Goal: Information Seeking & Learning: Learn about a topic

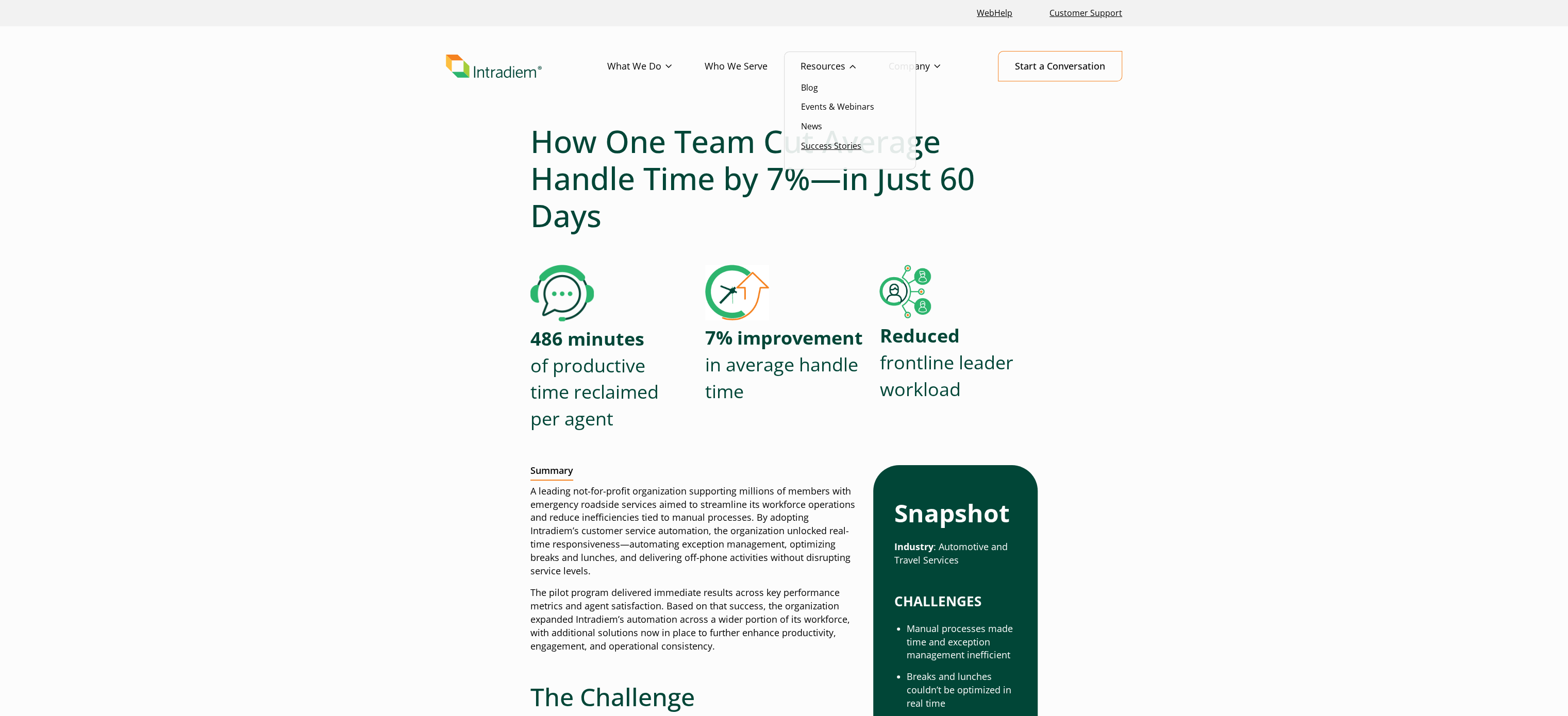
click at [825, 148] on link "Success Stories" at bounding box center [831, 146] width 60 height 11
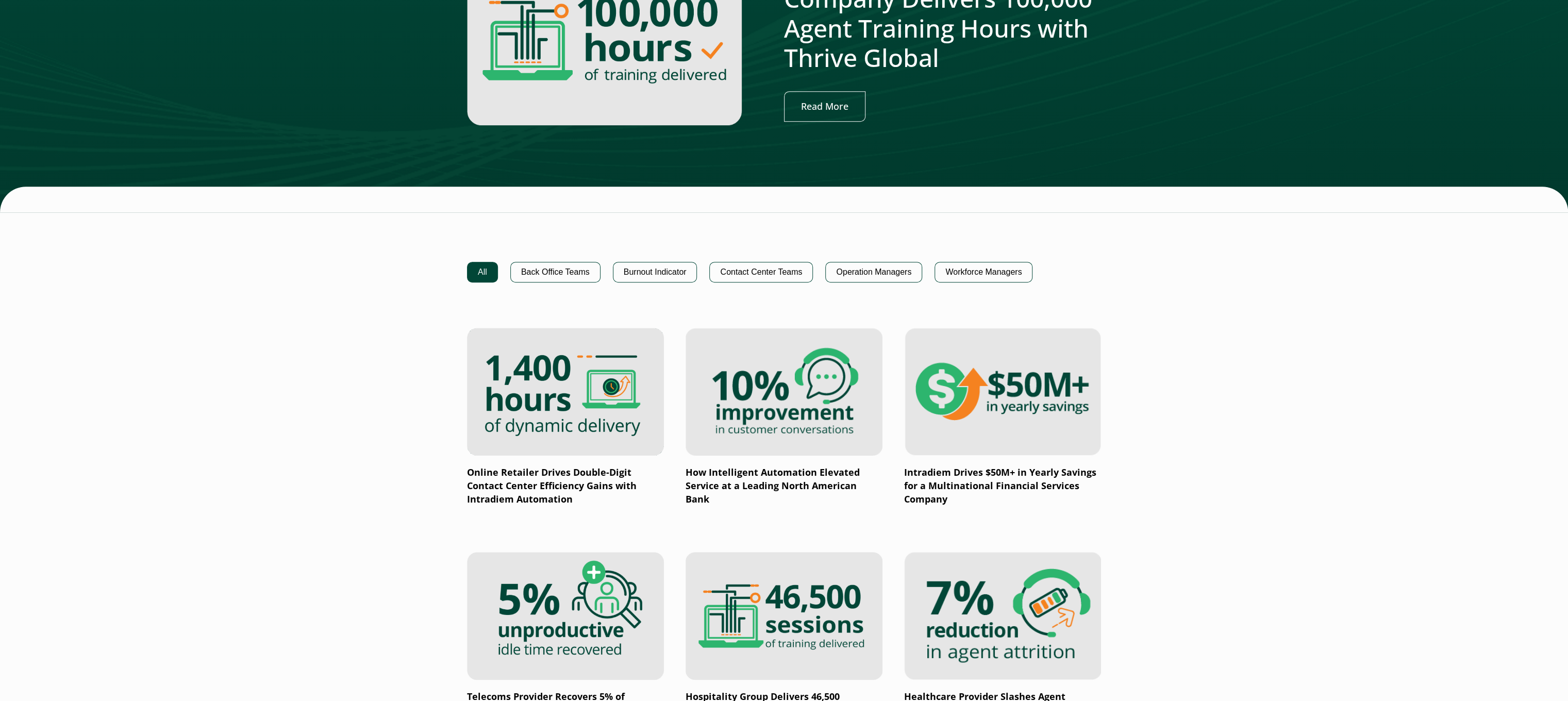
scroll to position [515, 0]
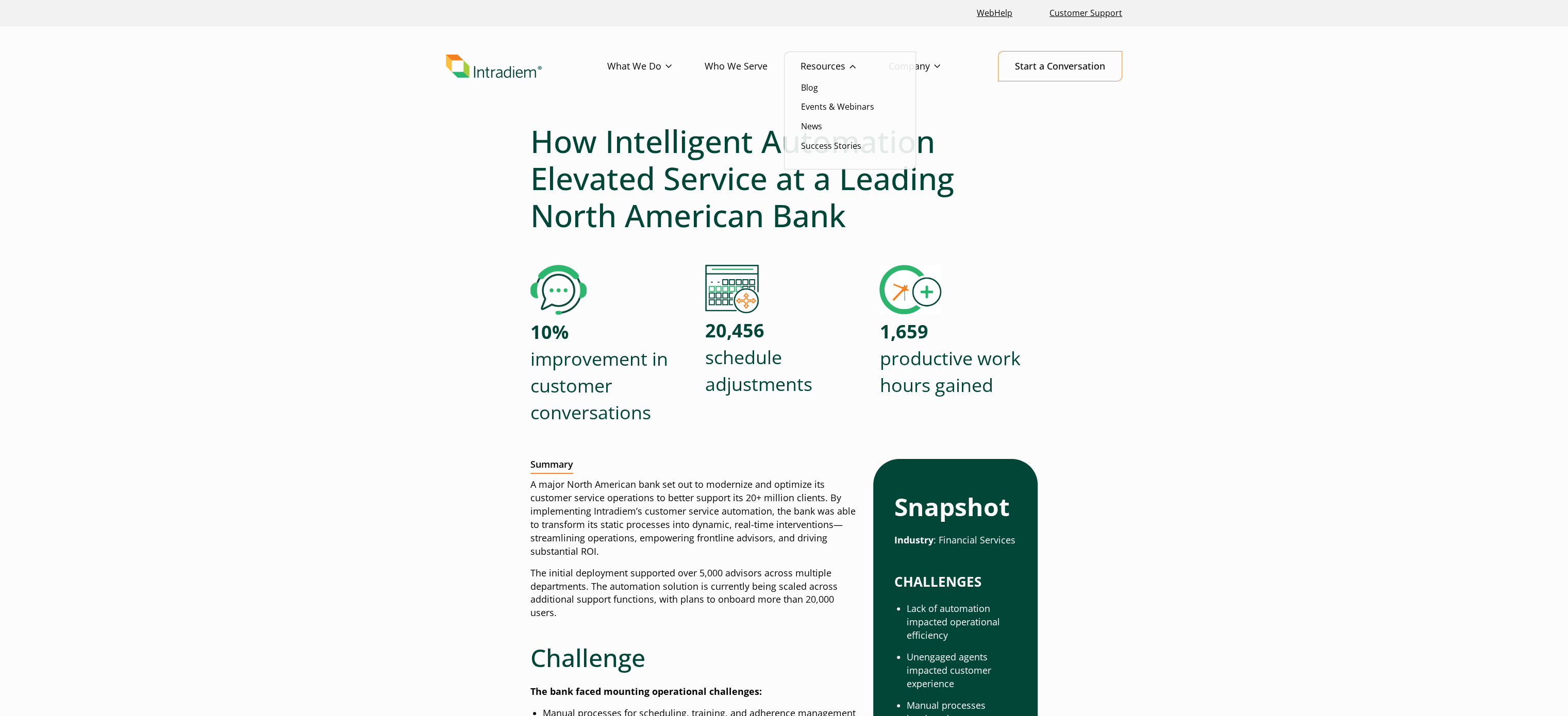
click at [805, 61] on link "Resources" at bounding box center [844, 67] width 88 height 30
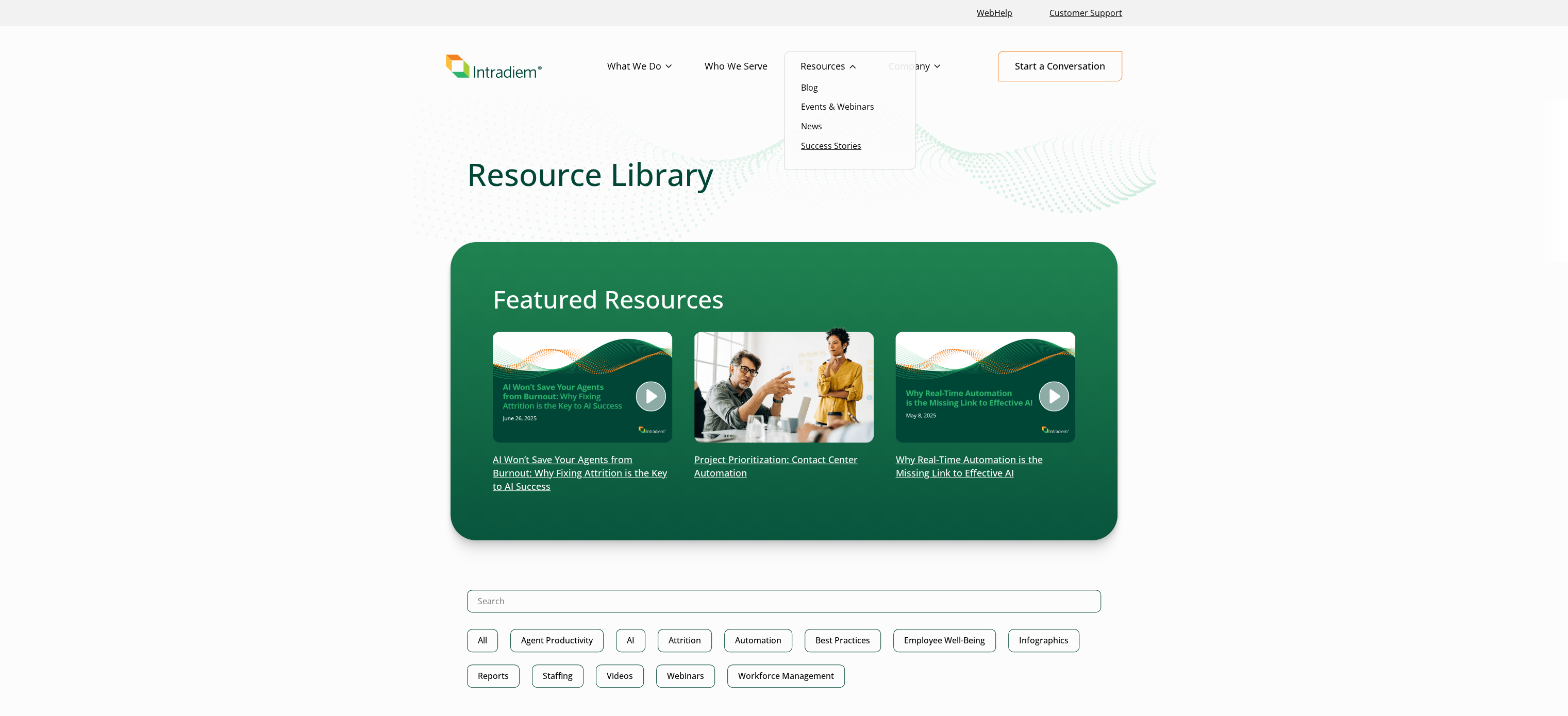
click at [833, 143] on link "Success Stories" at bounding box center [831, 146] width 60 height 11
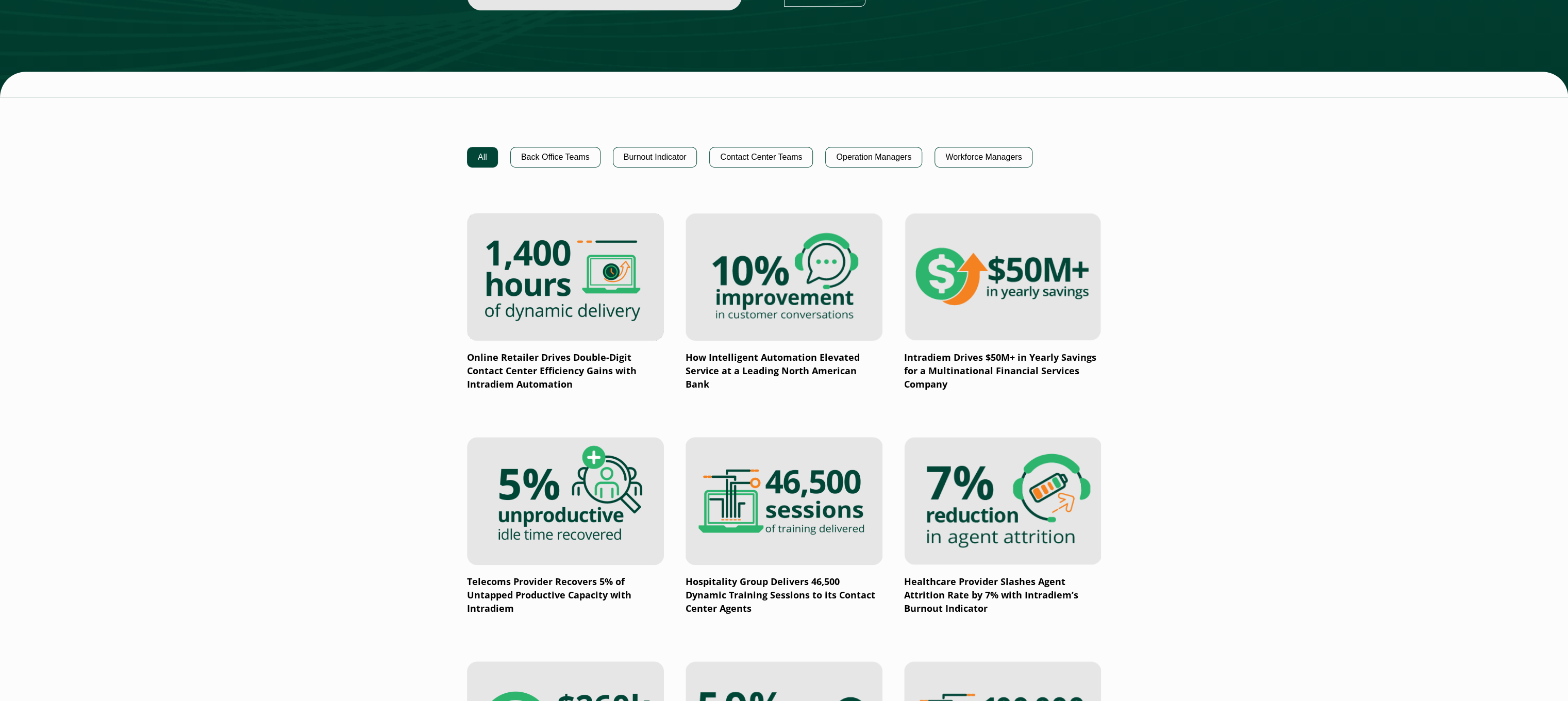
scroll to position [618, 0]
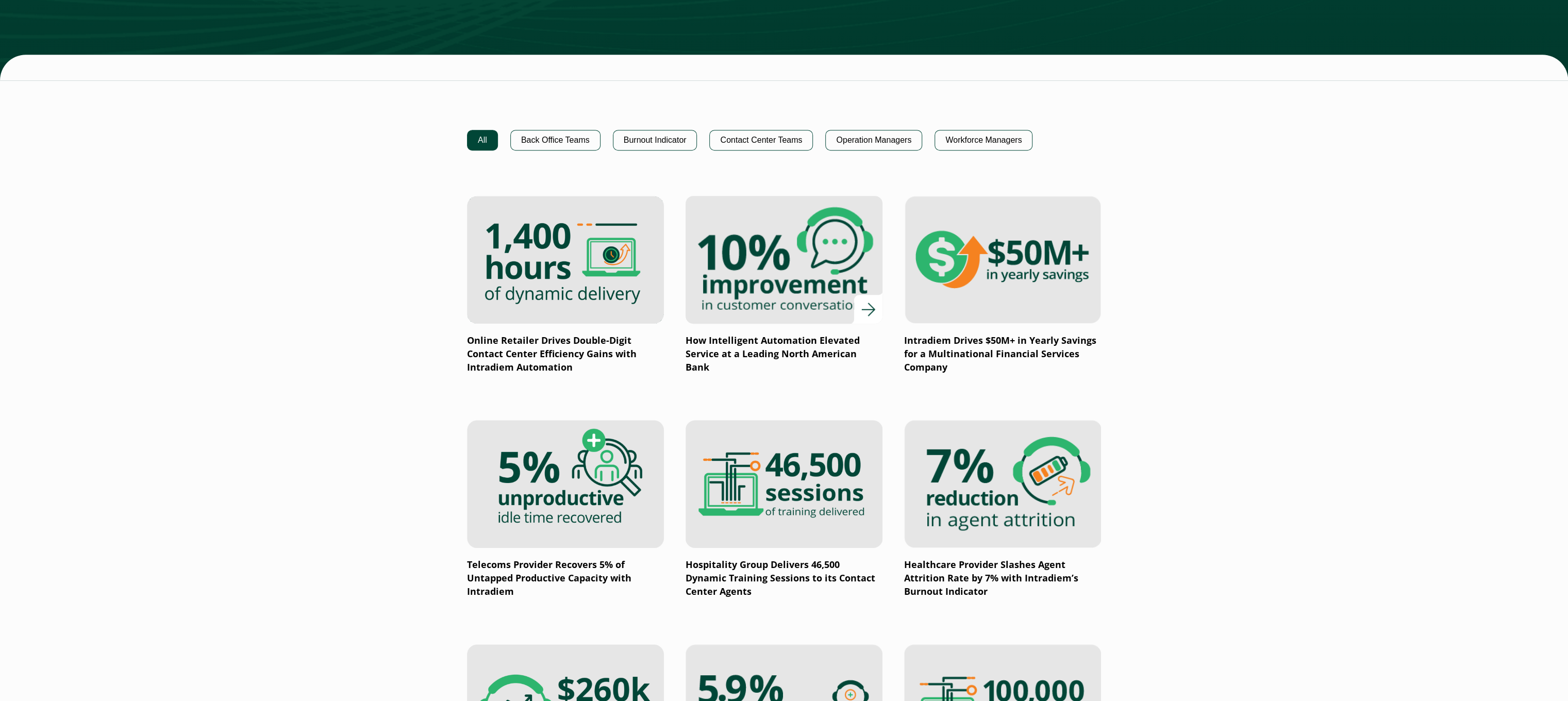
click at [847, 297] on img at bounding box center [784, 259] width 236 height 153
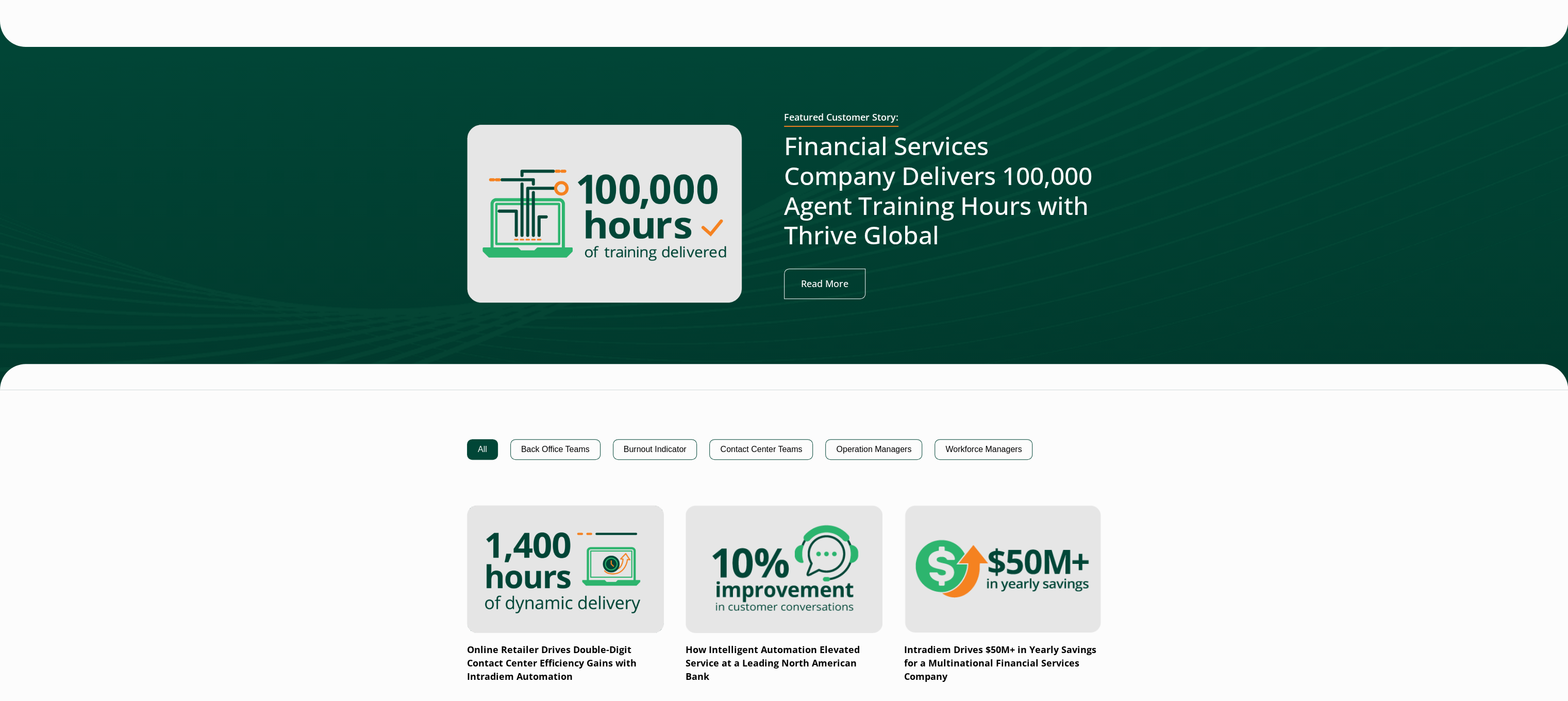
scroll to position [515, 0]
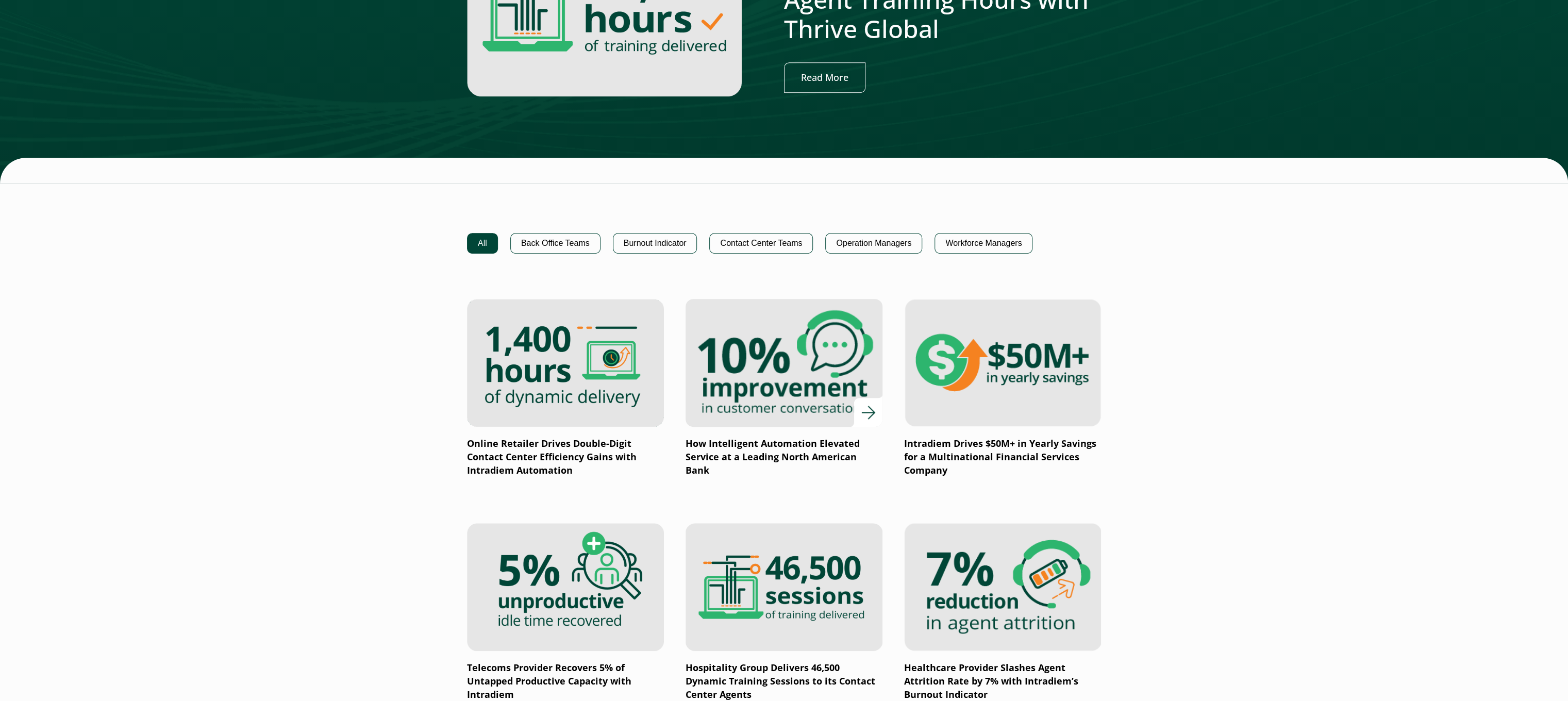
click at [826, 396] on img at bounding box center [784, 362] width 236 height 153
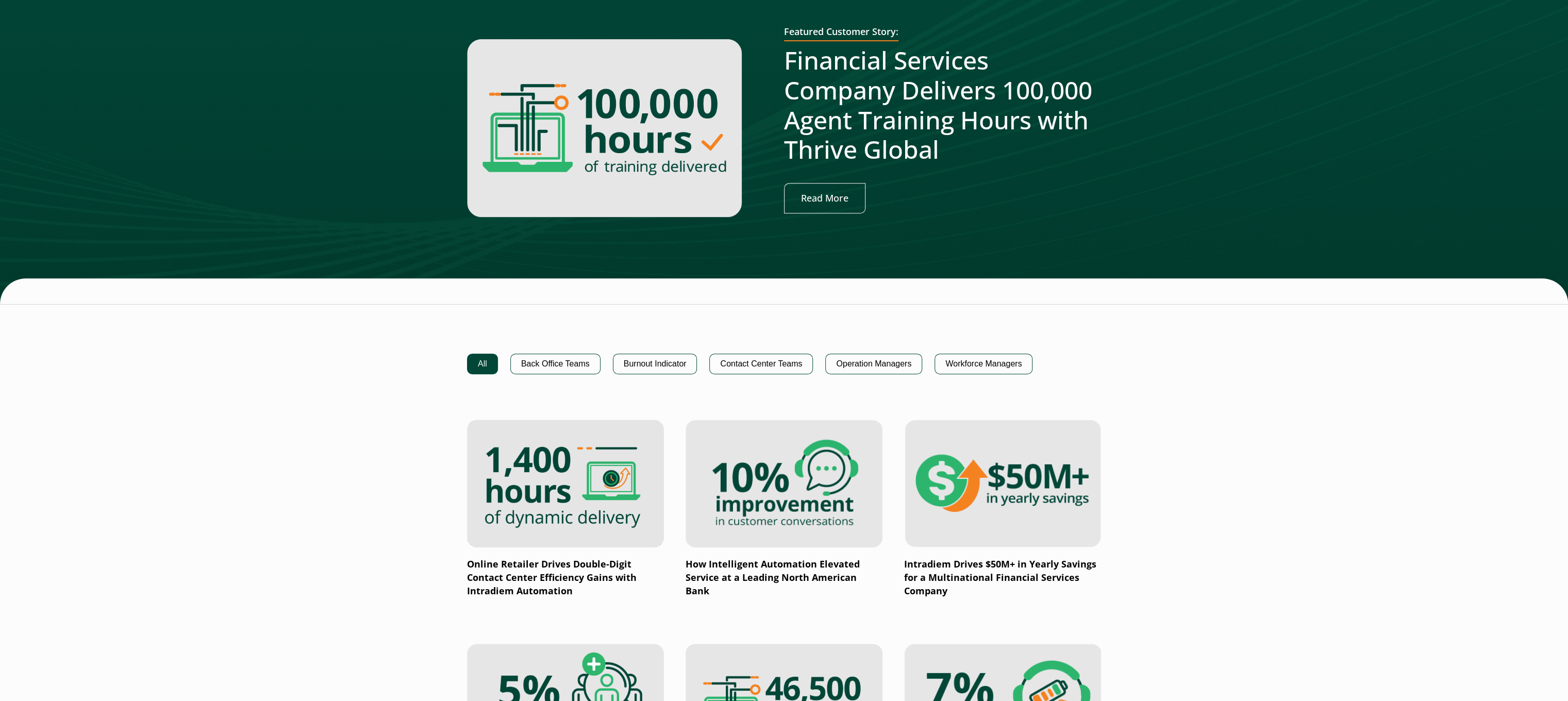
scroll to position [412, 0]
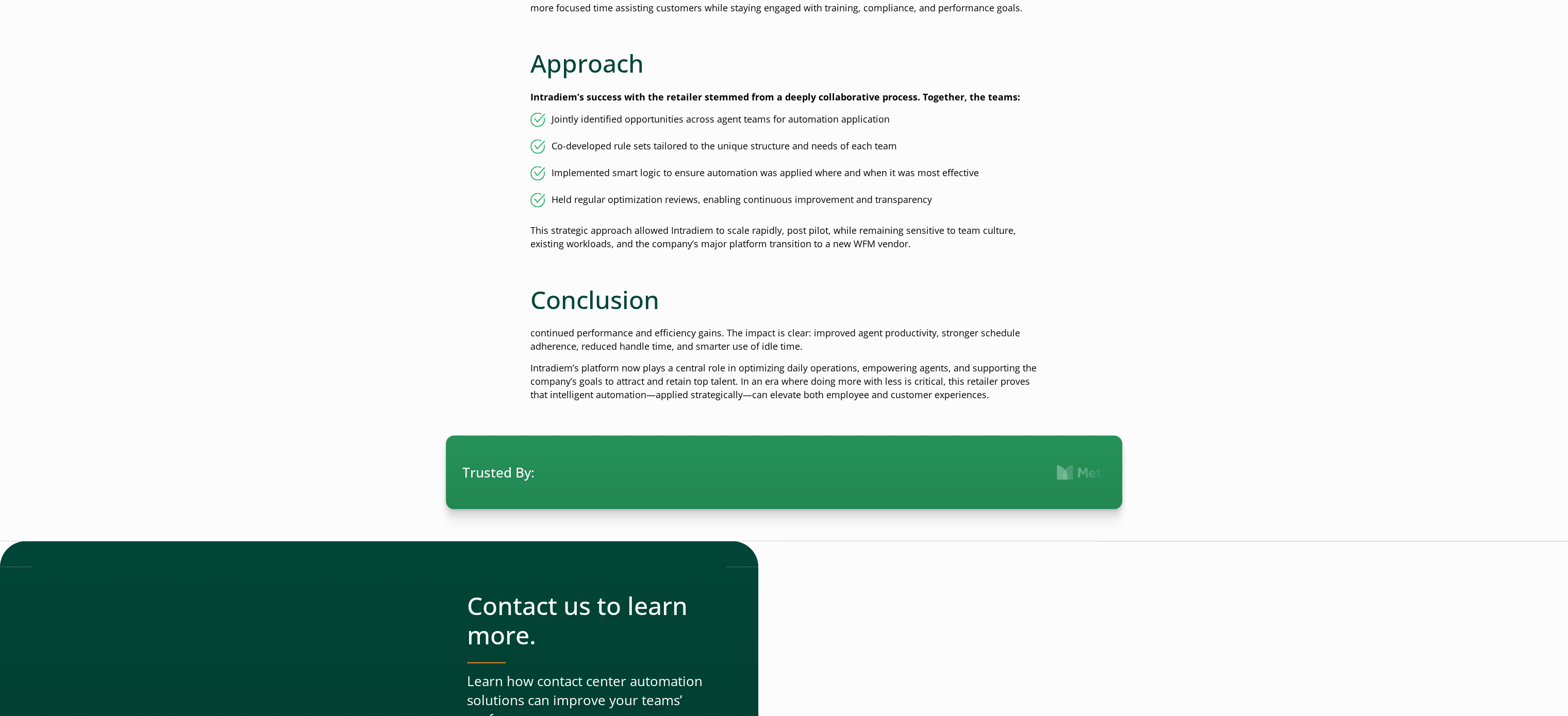
scroll to position [1855, 0]
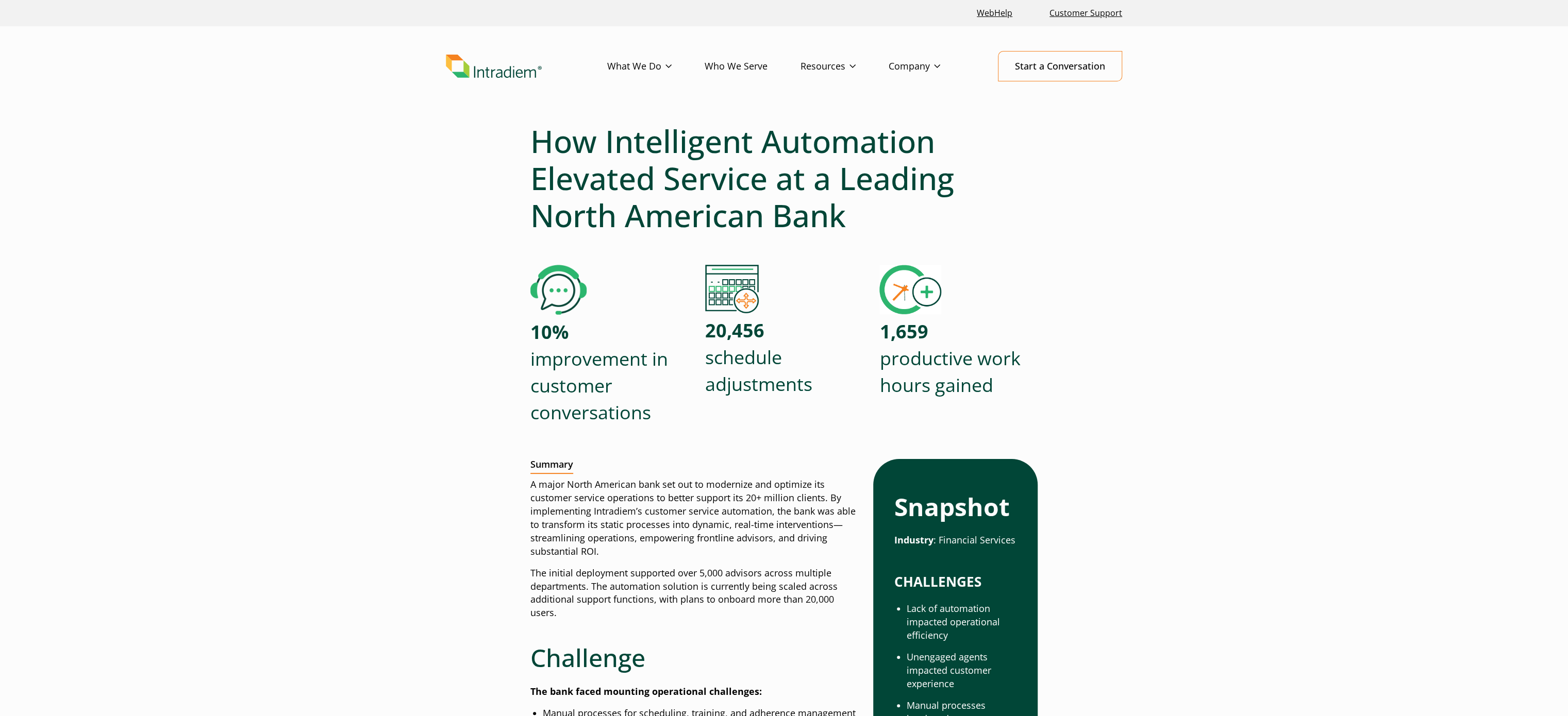
click at [783, 167] on h1 "How Intelligent Automation Elevated Service at a Leading North American Bank" at bounding box center [784, 179] width 507 height 111
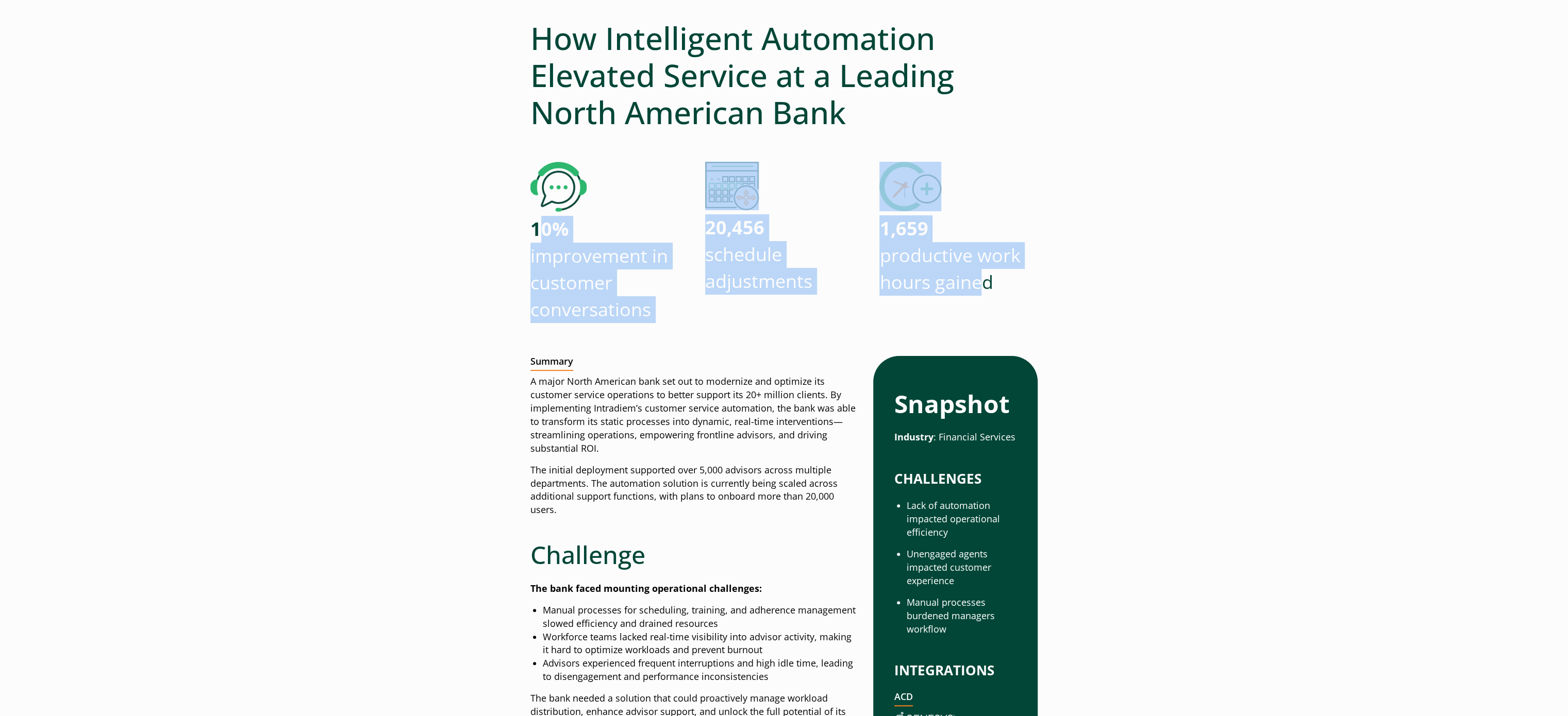
drag, startPoint x: 545, startPoint y: 228, endPoint x: 984, endPoint y: 285, distance: 442.7
click at [984, 285] on div "10% improvement in customer conversations 20,456 schedule adjustments 1,659 pro…" at bounding box center [784, 252] width 507 height 180
click at [574, 248] on p "10% improvement in customer conversations" at bounding box center [609, 269] width 158 height 106
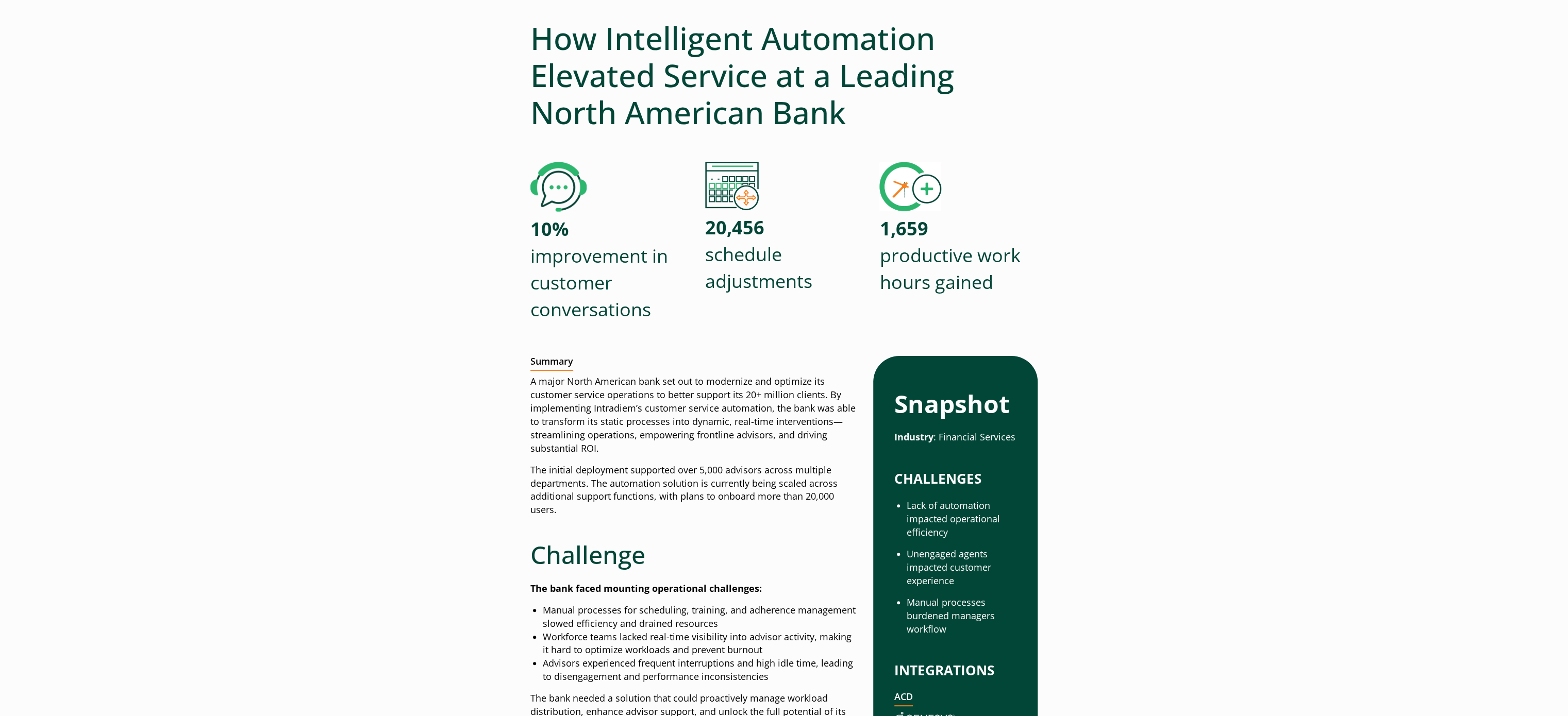
scroll to position [0, 0]
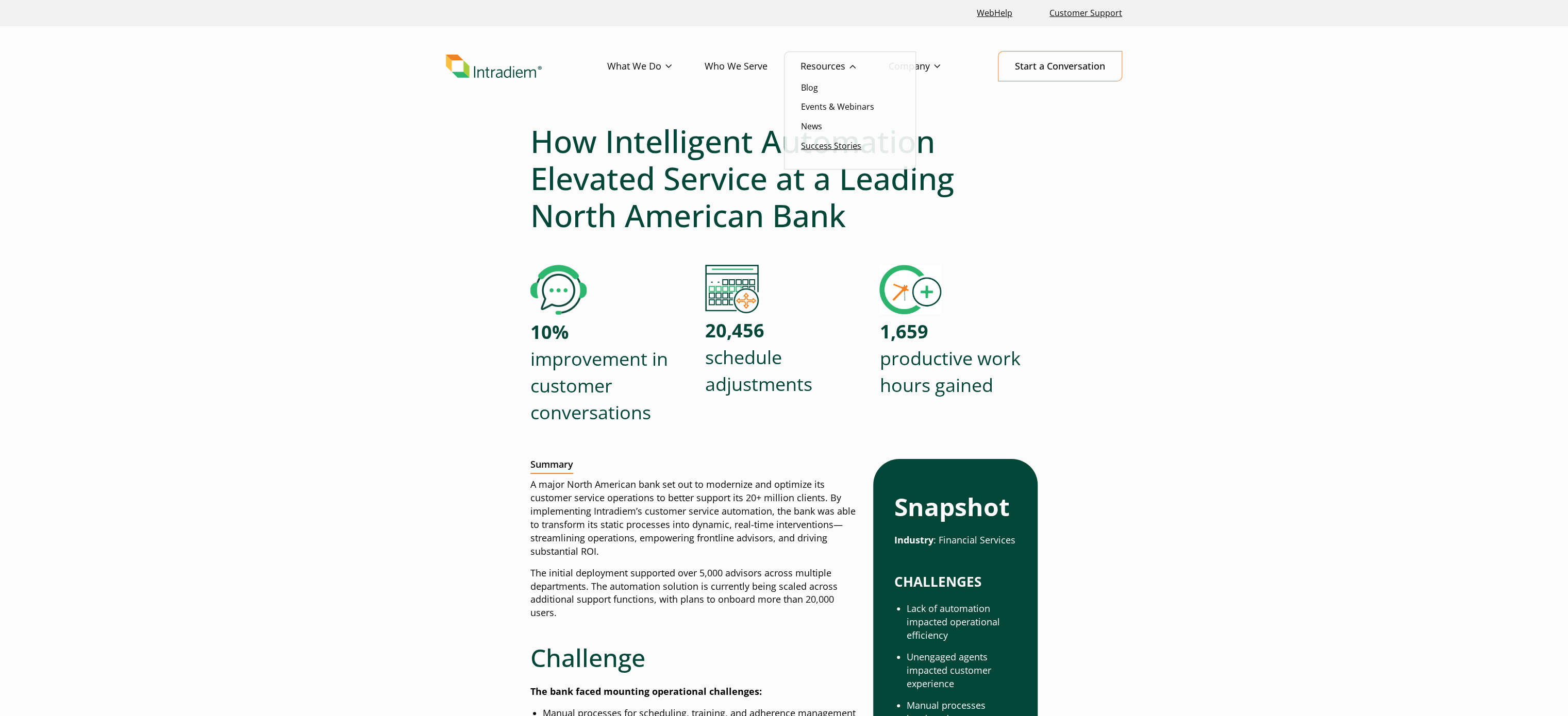
click at [829, 143] on link "Success Stories" at bounding box center [831, 146] width 60 height 11
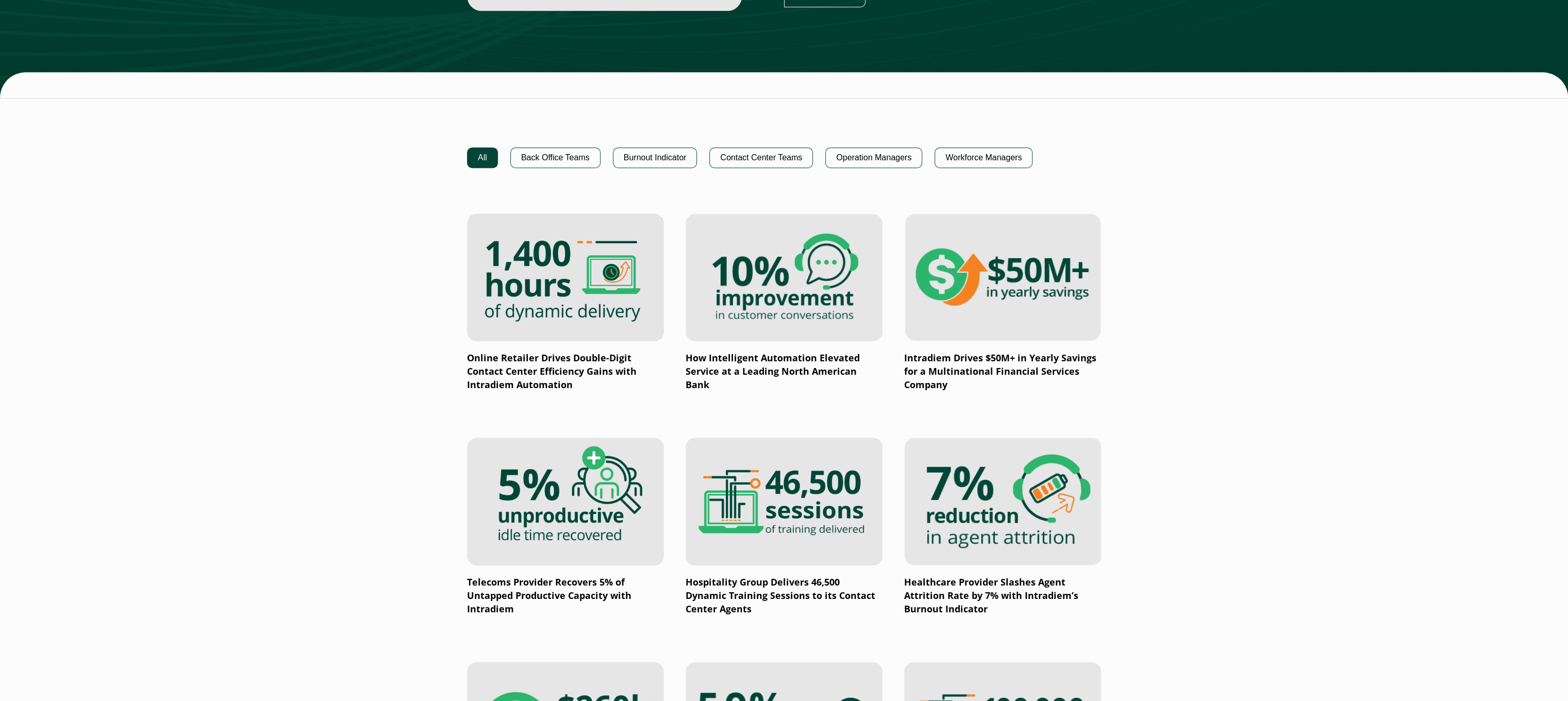
scroll to position [618, 0]
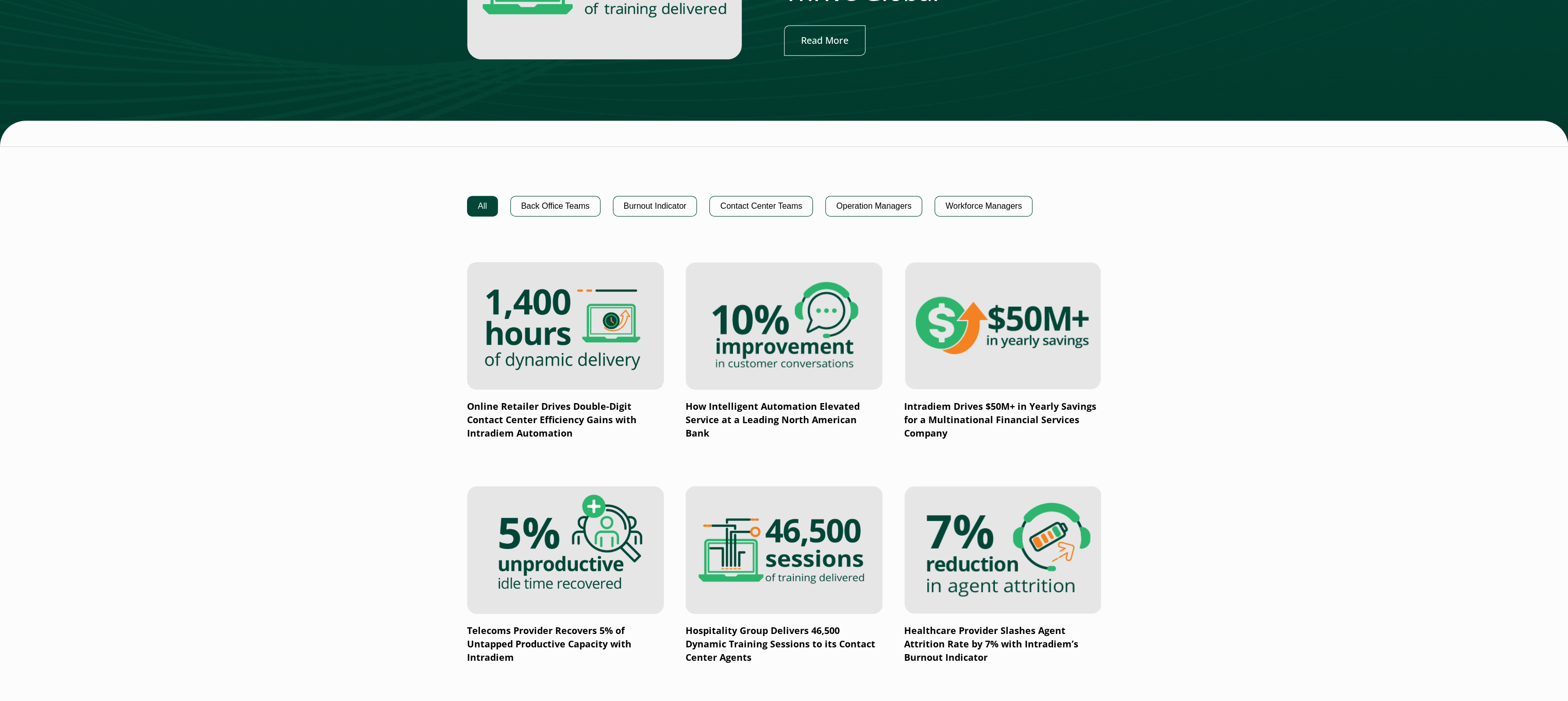
scroll to position [618, 0]
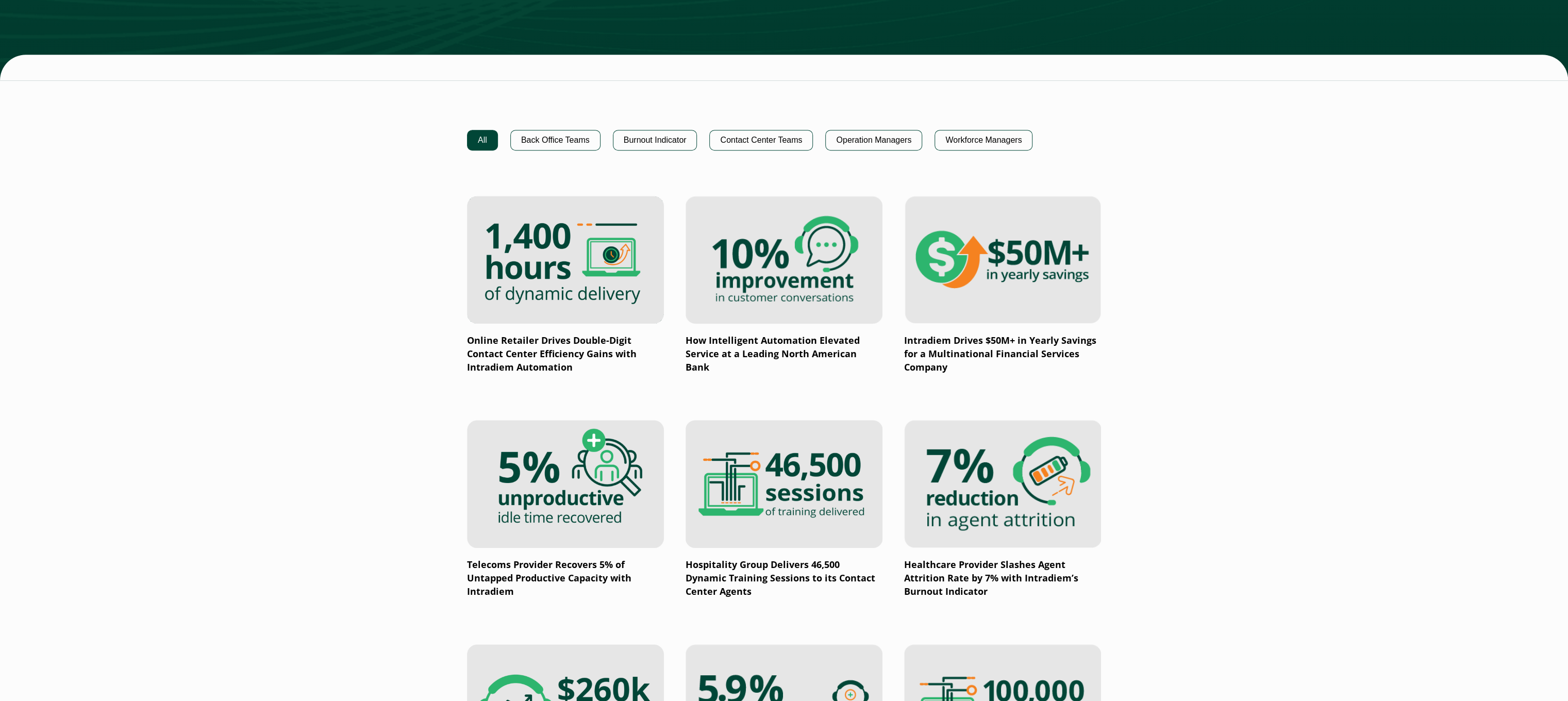
scroll to position [618, 0]
